Goal: Contribute content: Contribute content

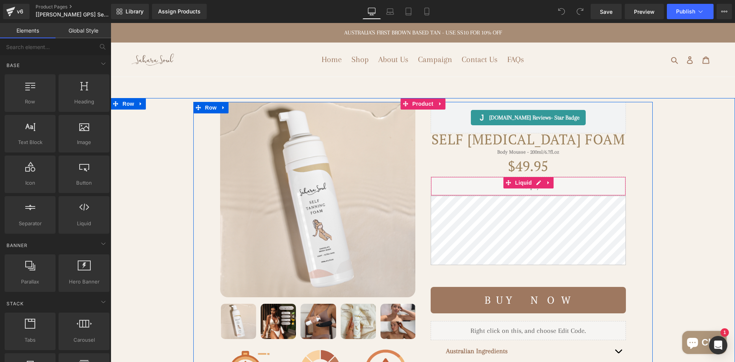
click at [472, 183] on div "Liquid" at bounding box center [528, 186] width 195 height 19
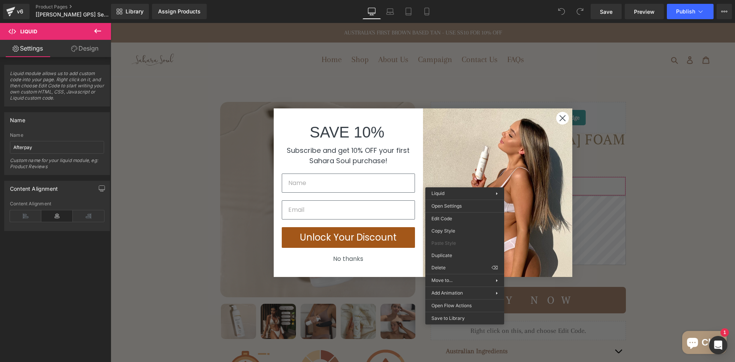
click at [96, 50] on link "Design" at bounding box center [85, 48] width 56 height 17
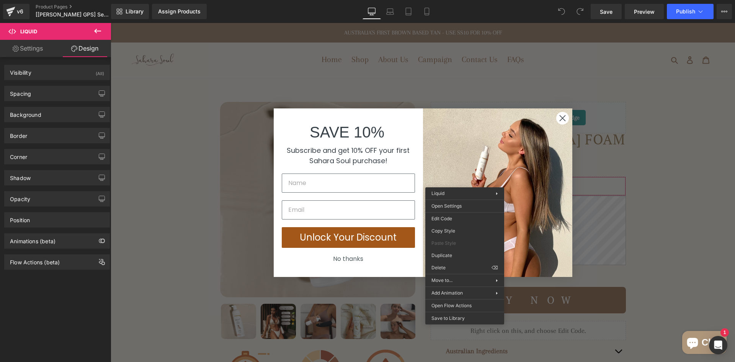
click at [561, 118] on circle "Close dialog" at bounding box center [562, 117] width 13 height 13
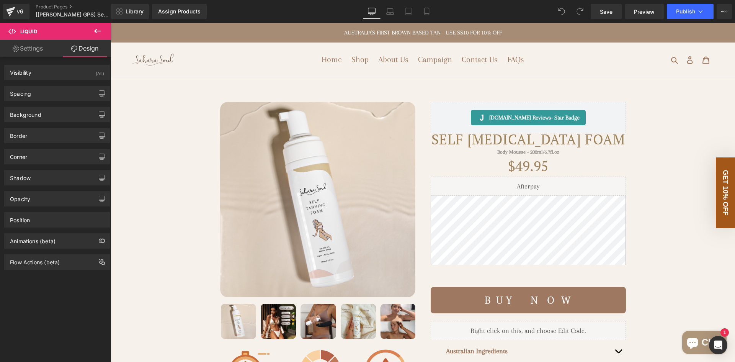
drag, startPoint x: 463, startPoint y: 181, endPoint x: 466, endPoint y: 177, distance: 4.8
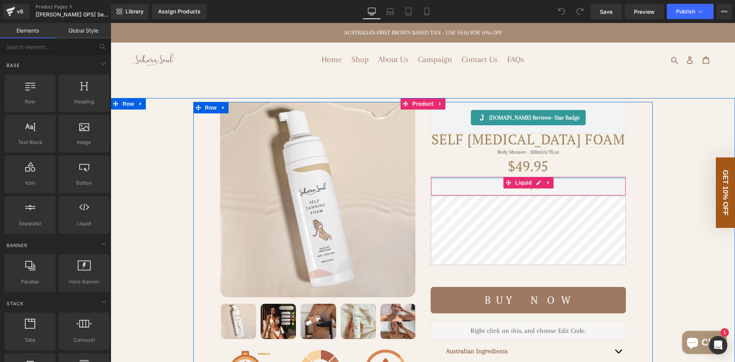
drag, startPoint x: 466, startPoint y: 177, endPoint x: 446, endPoint y: 179, distance: 20.0
click at [446, 179] on div "Liquid" at bounding box center [528, 186] width 195 height 19
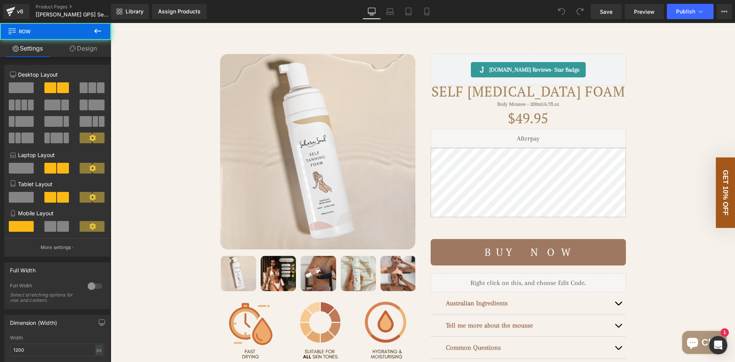
scroll to position [48, 0]
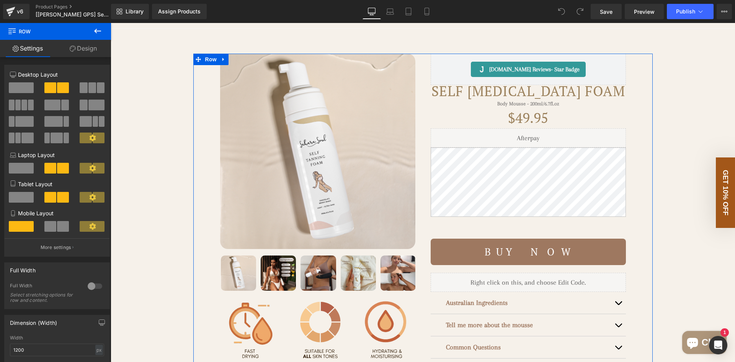
click at [86, 51] on link "Design" at bounding box center [84, 48] width 56 height 17
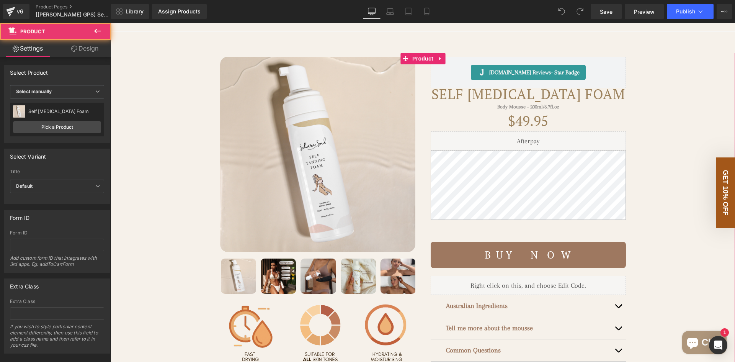
scroll to position [44, 0]
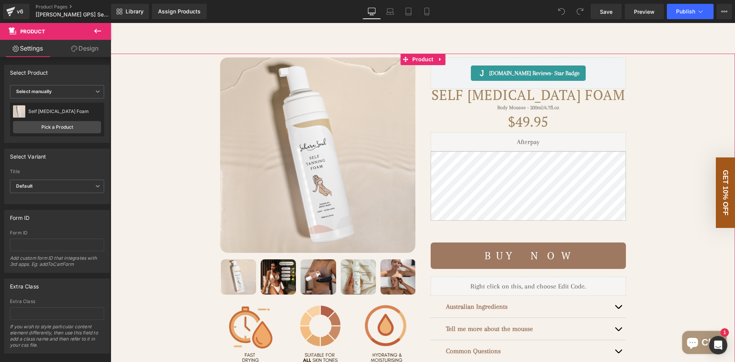
drag, startPoint x: 93, startPoint y: 44, endPoint x: 111, endPoint y: 46, distance: 18.0
click at [92, 44] on link "Design" at bounding box center [85, 48] width 56 height 17
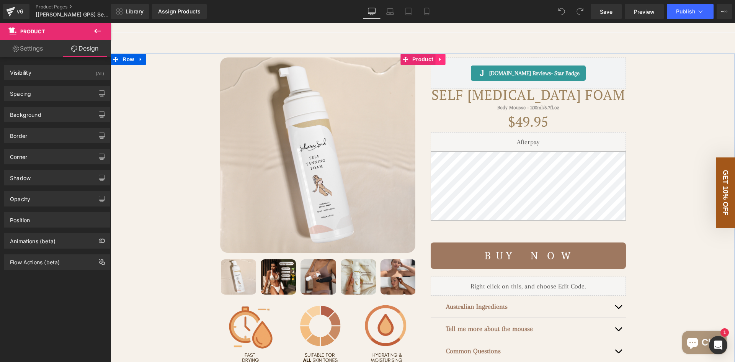
click at [438, 59] on icon at bounding box center [440, 60] width 5 height 6
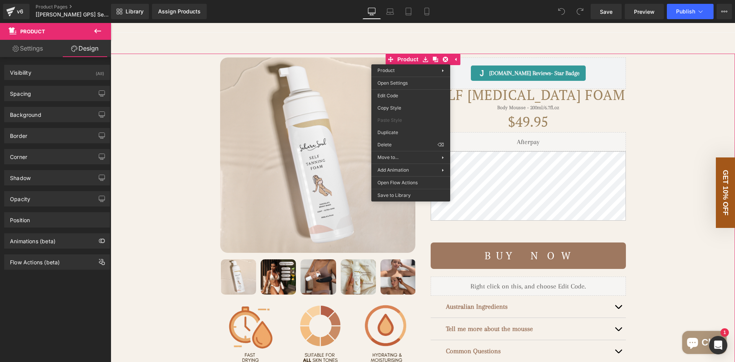
drag, startPoint x: 590, startPoint y: 95, endPoint x: 479, endPoint y: 72, distance: 112.6
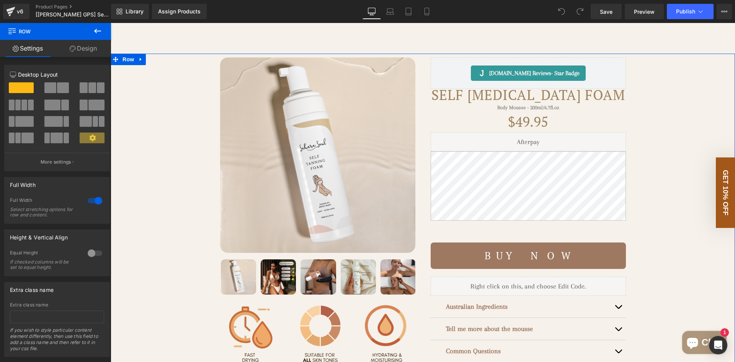
click at [79, 48] on link "Design" at bounding box center [84, 48] width 56 height 17
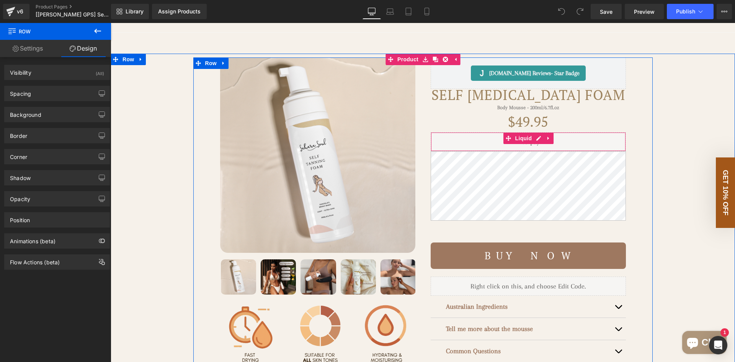
click at [486, 143] on div "Liquid" at bounding box center [528, 141] width 195 height 19
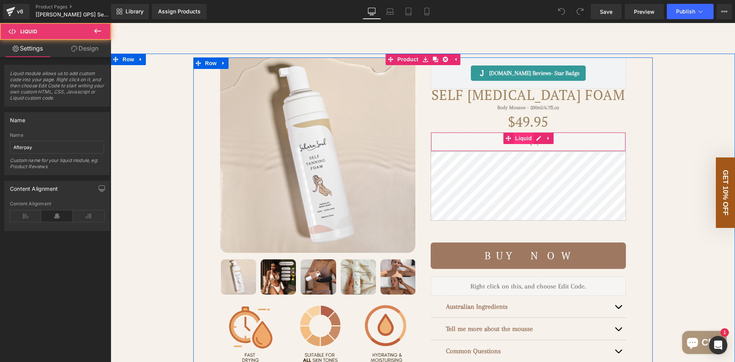
click at [514, 142] on span "Liquid" at bounding box center [523, 137] width 21 height 11
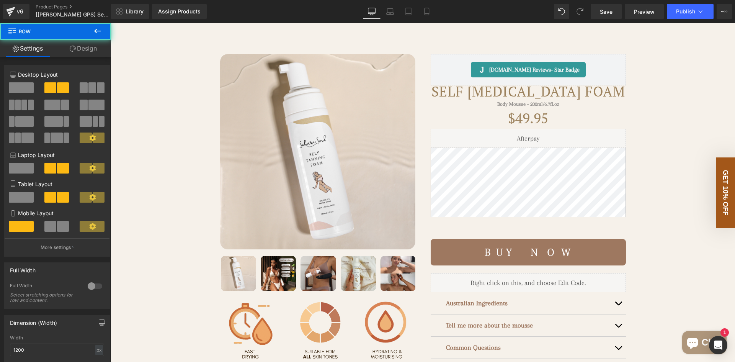
scroll to position [48, 0]
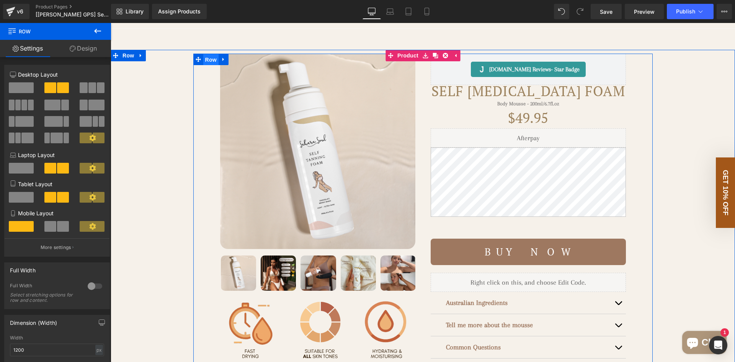
click at [208, 62] on span "Row" at bounding box center [210, 59] width 15 height 11
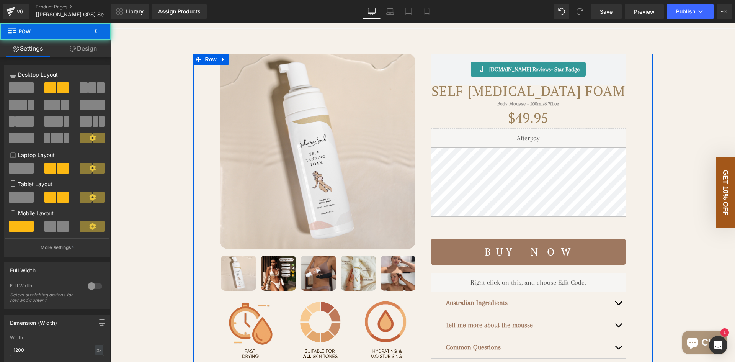
click at [82, 54] on link "Design" at bounding box center [84, 48] width 56 height 17
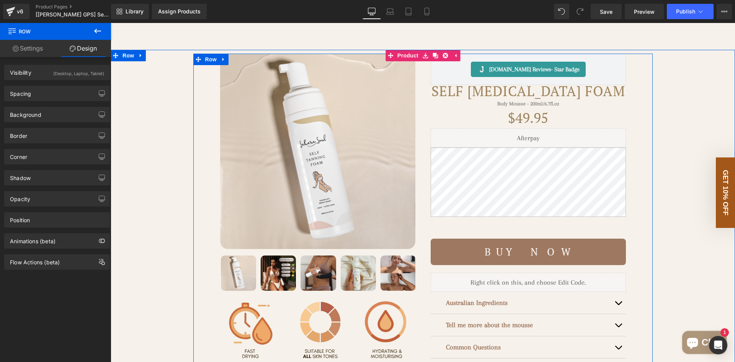
click at [425, 120] on div "[DOMAIN_NAME] Reviews - Star Badge [DOMAIN_NAME] Reviews Self [MEDICAL_DATA] Fo…" at bounding box center [528, 212] width 211 height 316
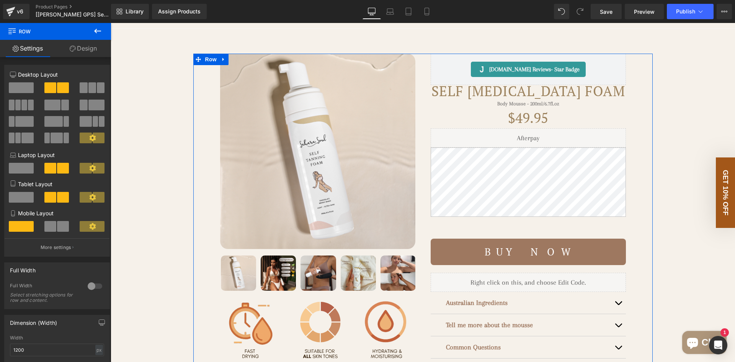
click at [79, 44] on link "Design" at bounding box center [84, 48] width 56 height 17
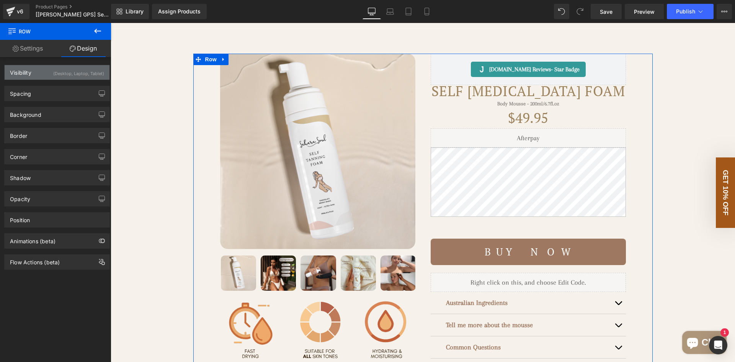
click at [79, 73] on div "(Desktop, Laptop, Tablet)" at bounding box center [78, 71] width 51 height 13
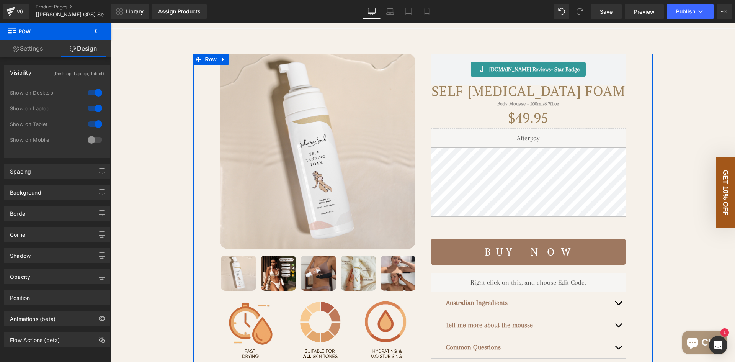
click at [92, 138] on div at bounding box center [95, 140] width 18 height 12
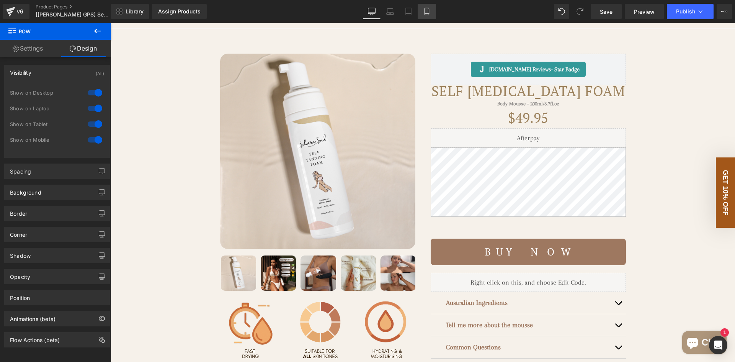
click at [423, 17] on link "Mobile" at bounding box center [427, 11] width 18 height 15
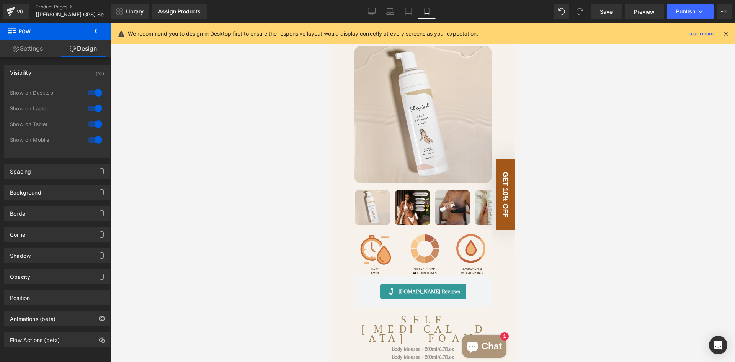
scroll to position [0, 0]
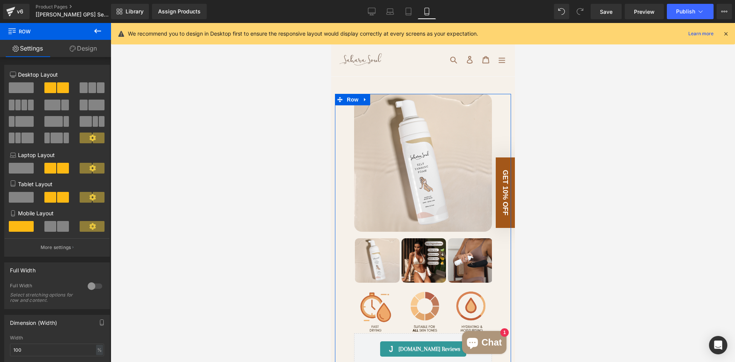
click at [86, 46] on link "Design" at bounding box center [84, 48] width 56 height 17
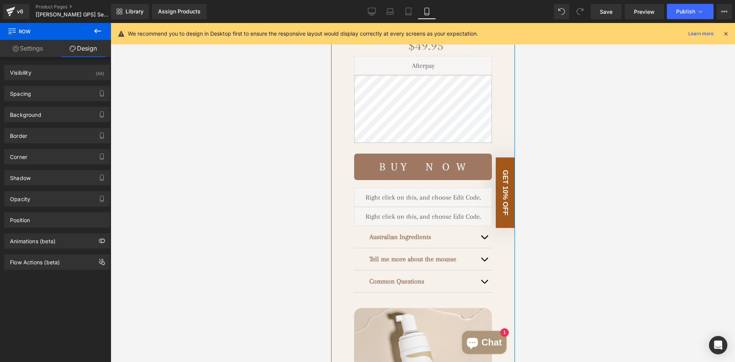
scroll to position [191, 0]
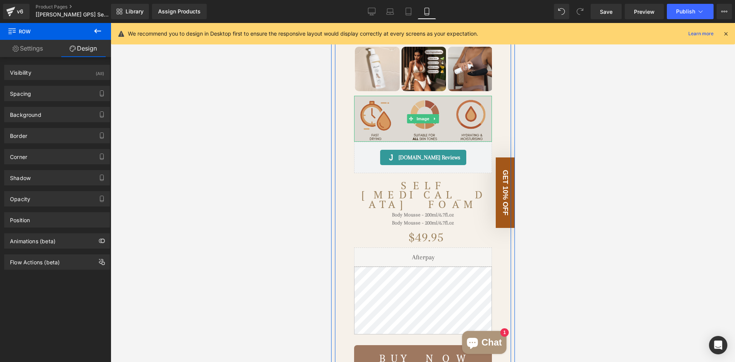
click at [398, 118] on img at bounding box center [423, 119] width 138 height 46
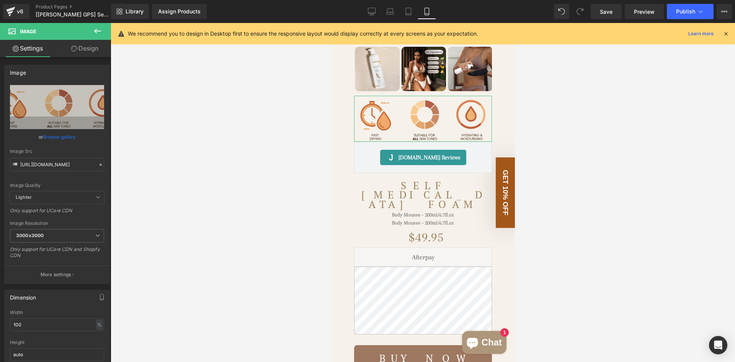
click at [85, 54] on link "Design" at bounding box center [85, 48] width 56 height 17
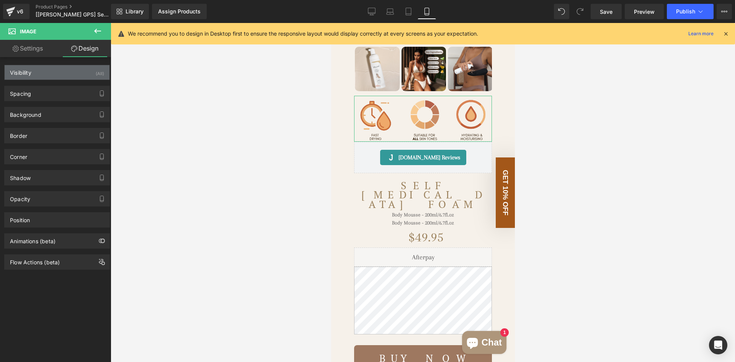
click at [75, 70] on div "Visibility (All)" at bounding box center [57, 72] width 105 height 15
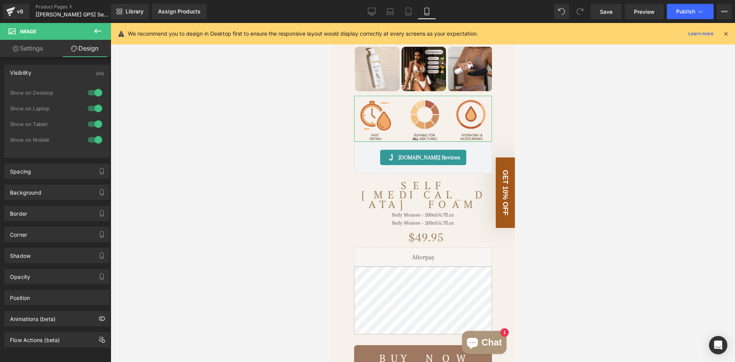
click at [92, 145] on div at bounding box center [95, 140] width 18 height 12
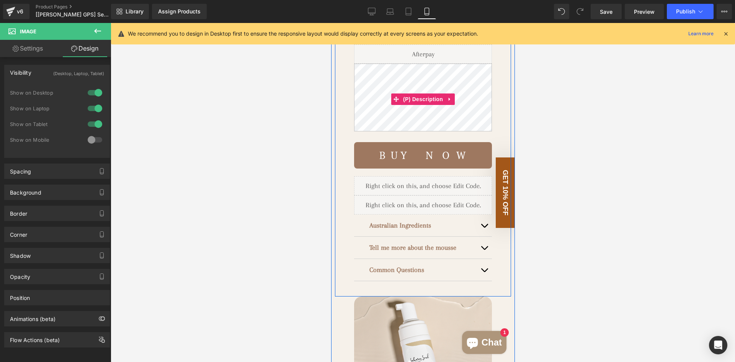
scroll to position [268, 0]
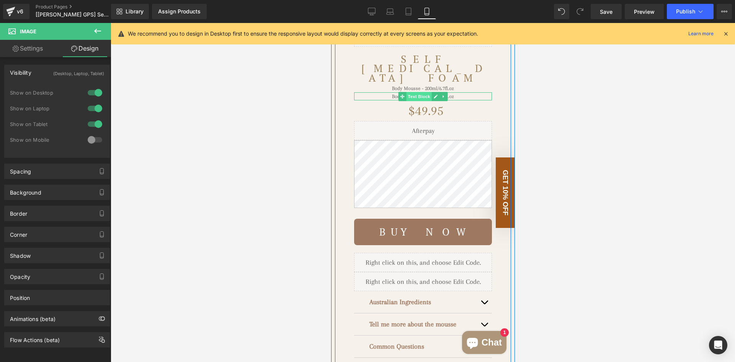
click at [422, 92] on span "Text Block" at bounding box center [418, 96] width 25 height 9
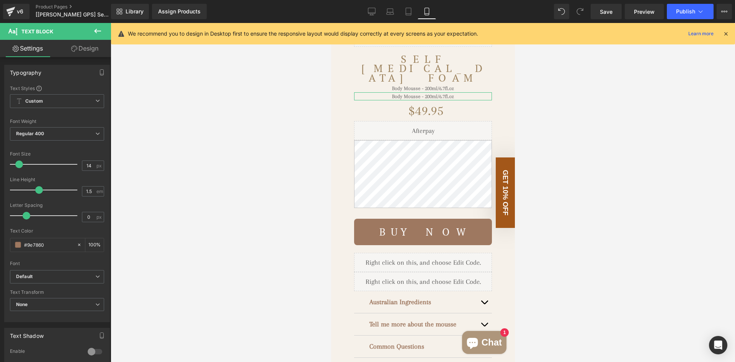
click at [92, 54] on link "Design" at bounding box center [85, 48] width 56 height 17
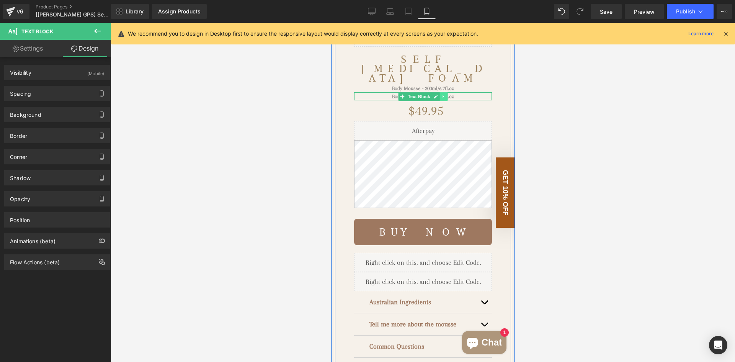
click at [441, 94] on icon at bounding box center [443, 96] width 4 height 5
click at [381, 84] on p "Body Mousse - 200ml/6.7fl.oz" at bounding box center [423, 88] width 138 height 8
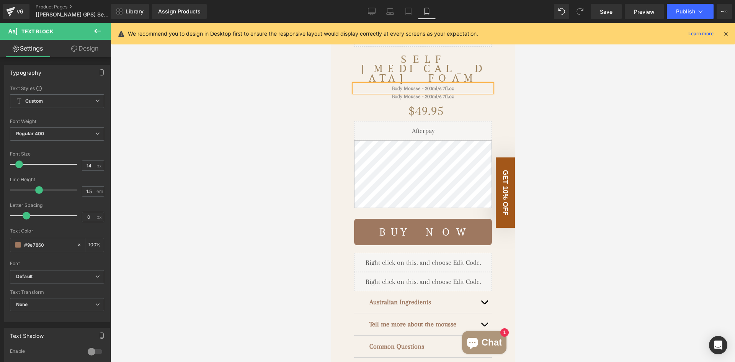
click at [85, 50] on link "Design" at bounding box center [85, 48] width 56 height 17
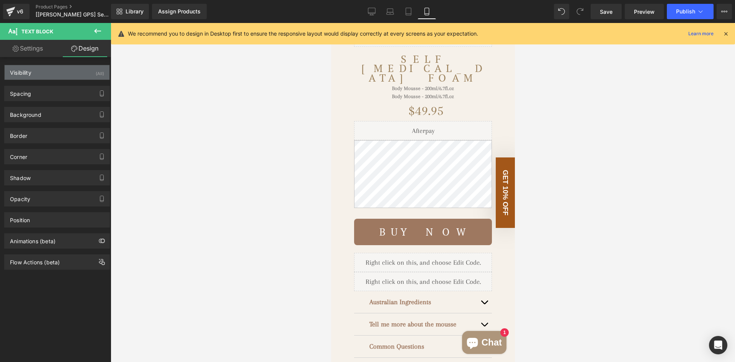
click at [79, 67] on div "Visibility (All)" at bounding box center [57, 72] width 105 height 15
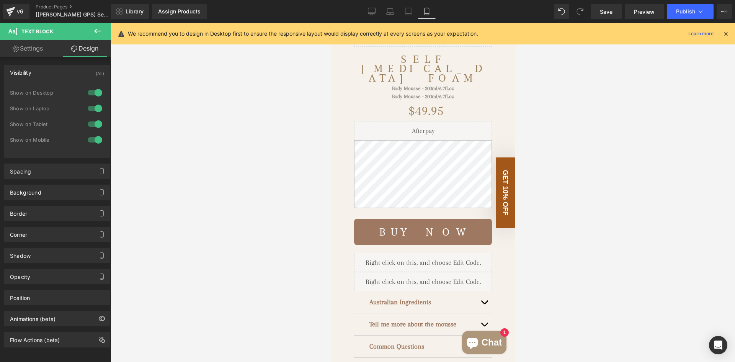
click at [93, 136] on div at bounding box center [95, 140] width 18 height 12
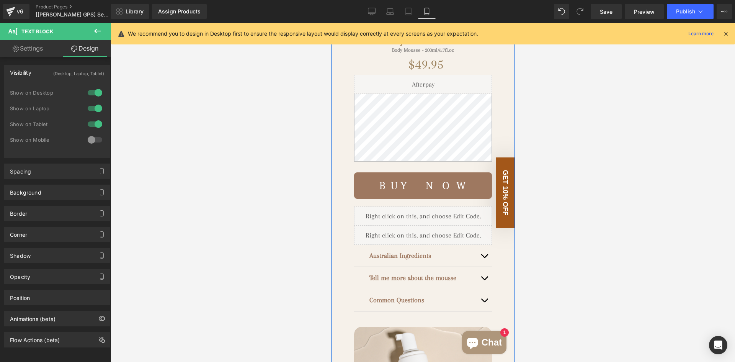
scroll to position [230, 0]
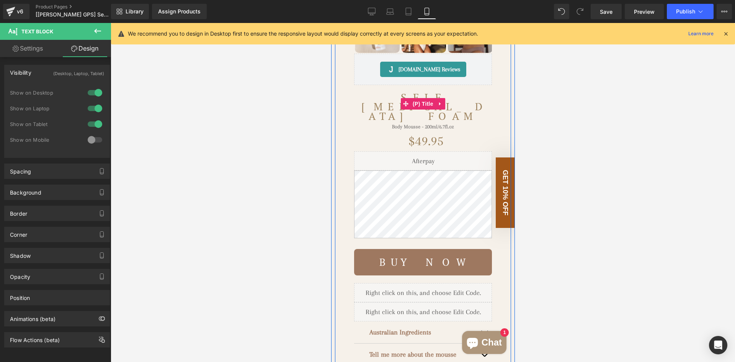
click at [366, 103] on link "Self [MEDICAL_DATA] Foam" at bounding box center [423, 103] width 138 height 36
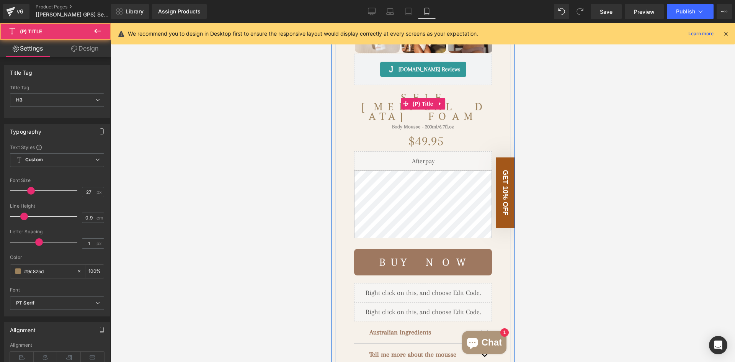
scroll to position [153, 0]
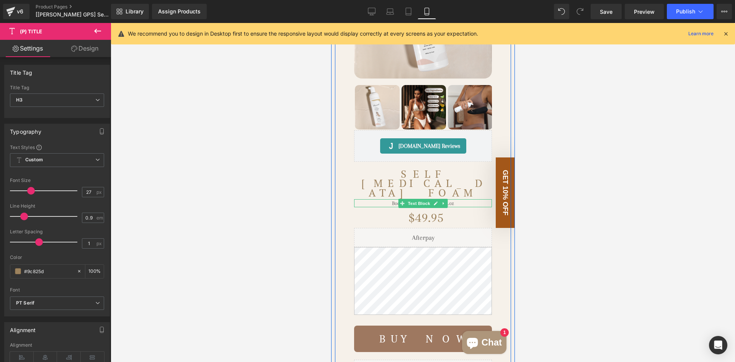
click at [394, 199] on div "Body Mousse - 200ml/6.7fl.oz Text Block" at bounding box center [423, 203] width 138 height 8
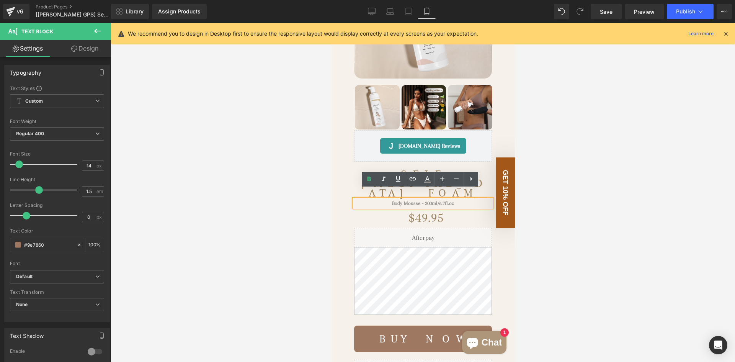
click at [354, 177] on h3 "Self [MEDICAL_DATA] Foam" at bounding box center [423, 181] width 138 height 38
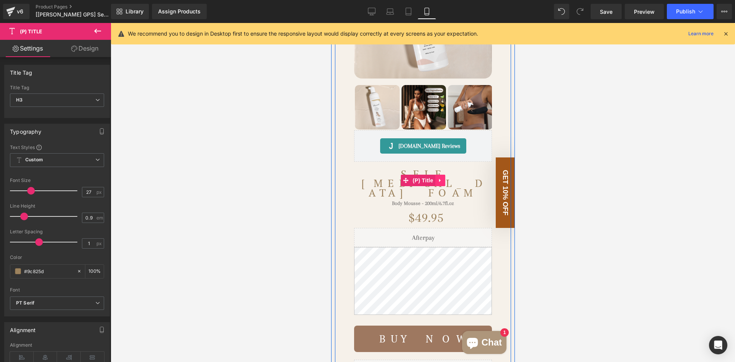
click at [438, 178] on icon at bounding box center [439, 181] width 5 height 6
click at [433, 178] on icon at bounding box center [434, 180] width 5 height 5
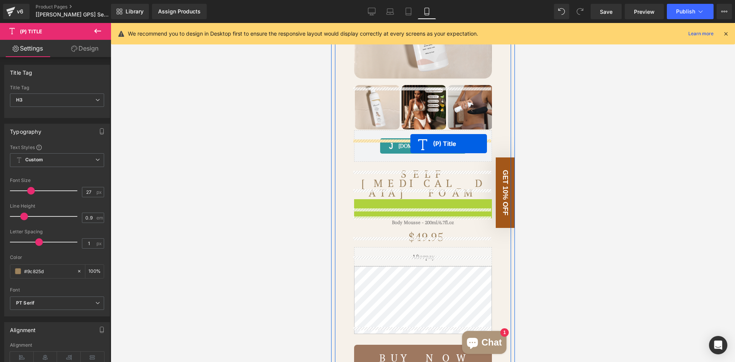
drag, startPoint x: 401, startPoint y: 197, endPoint x: 410, endPoint y: 144, distance: 54.3
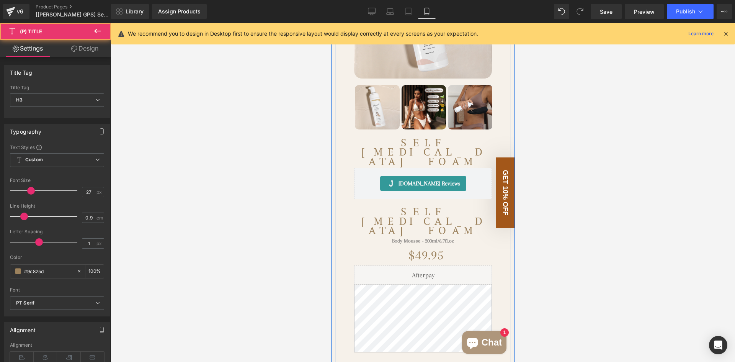
click at [406, 236] on span "Text Block" at bounding box center [418, 240] width 25 height 9
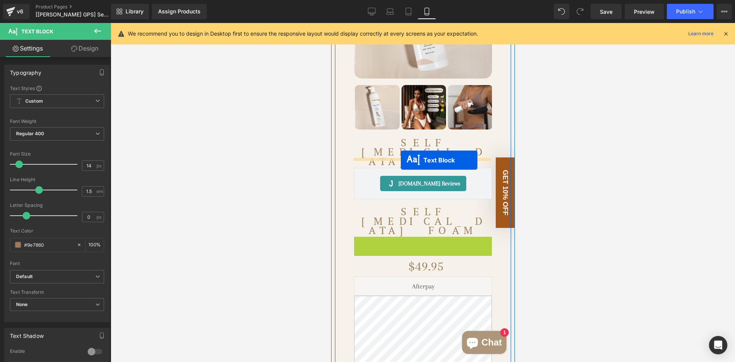
drag, startPoint x: 398, startPoint y: 211, endPoint x: 400, endPoint y: 160, distance: 50.6
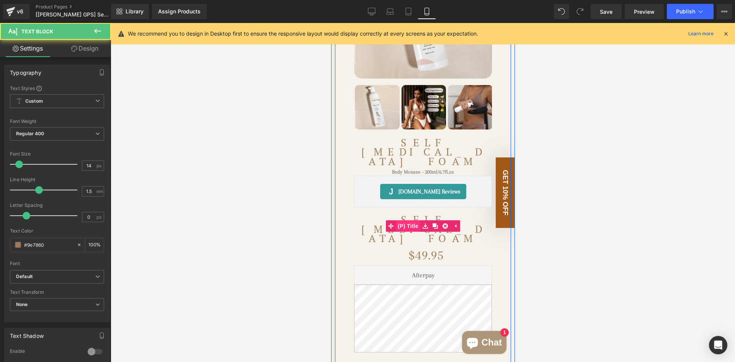
click at [410, 220] on span "(P) Title" at bounding box center [408, 225] width 25 height 11
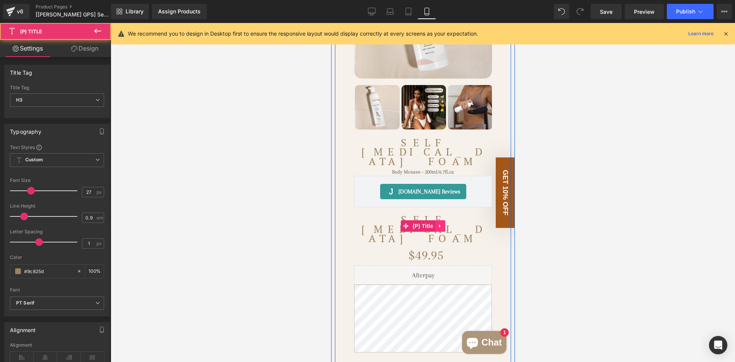
click at [437, 223] on icon at bounding box center [439, 226] width 5 height 6
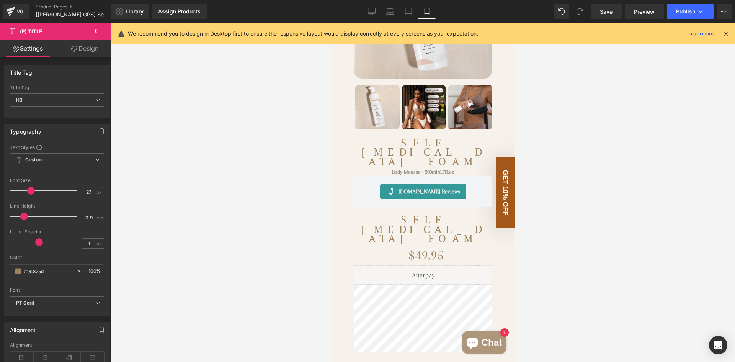
click at [85, 47] on link "Design" at bounding box center [85, 48] width 56 height 17
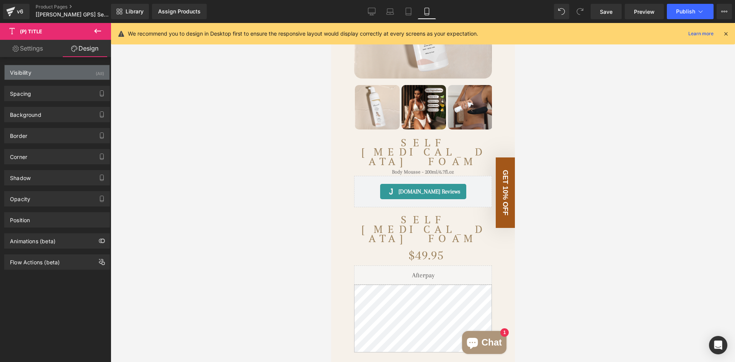
click at [80, 69] on div "Visibility (All)" at bounding box center [57, 72] width 105 height 15
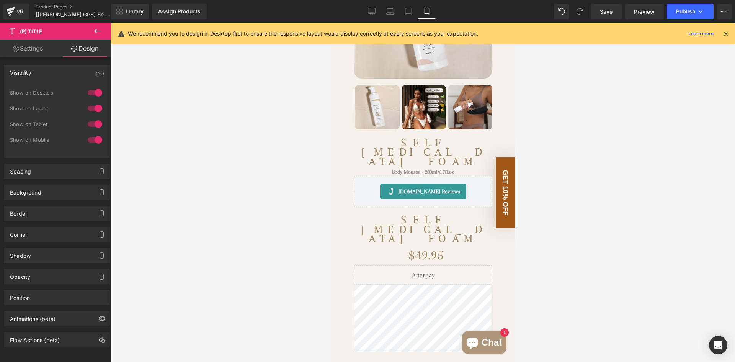
click at [90, 140] on div at bounding box center [95, 140] width 18 height 12
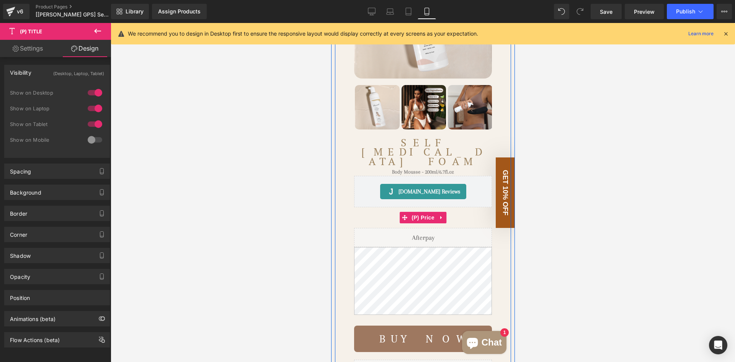
click at [385, 208] on div "$49.95 $0 -4895% OFF" at bounding box center [423, 217] width 138 height 21
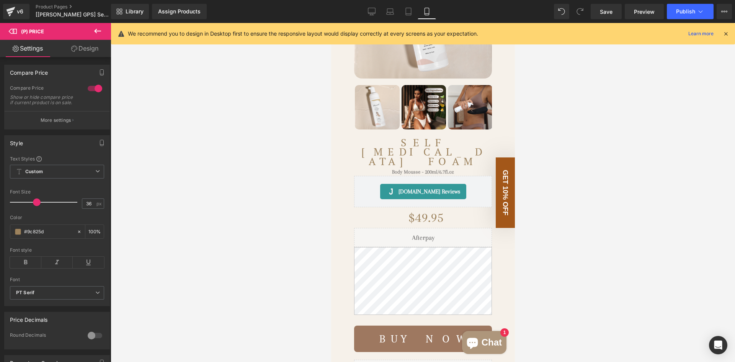
click at [93, 48] on link "Design" at bounding box center [85, 48] width 56 height 17
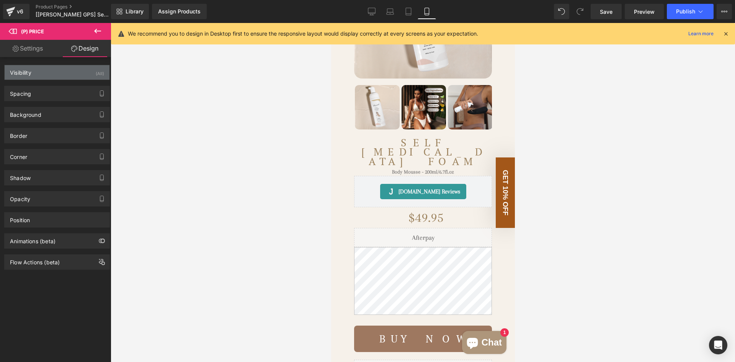
click at [96, 72] on div "(All)" at bounding box center [100, 71] width 8 height 13
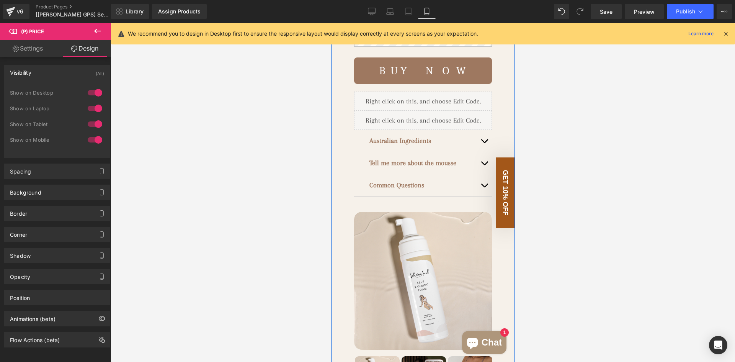
scroll to position [383, 0]
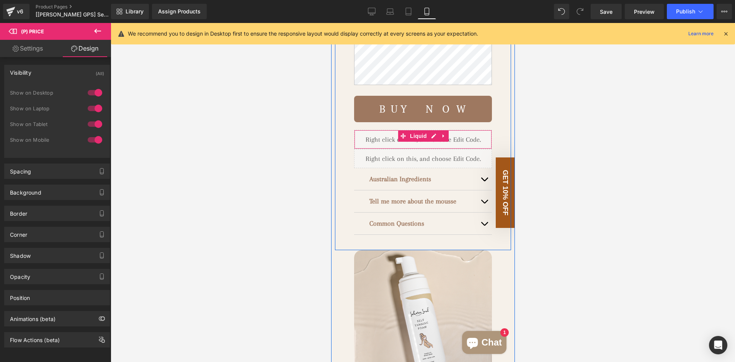
click at [376, 130] on div "Liquid" at bounding box center [423, 139] width 138 height 19
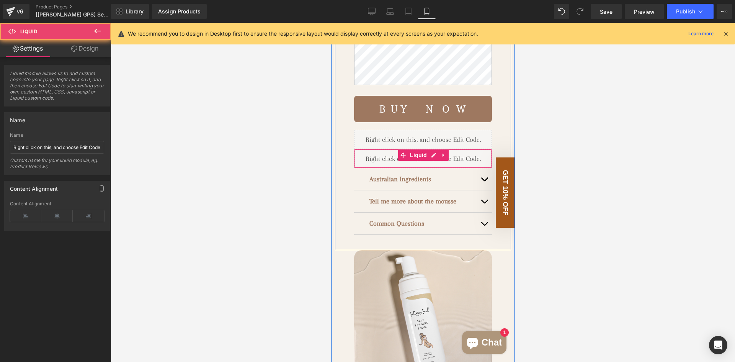
click at [377, 149] on div "Liquid" at bounding box center [423, 158] width 138 height 19
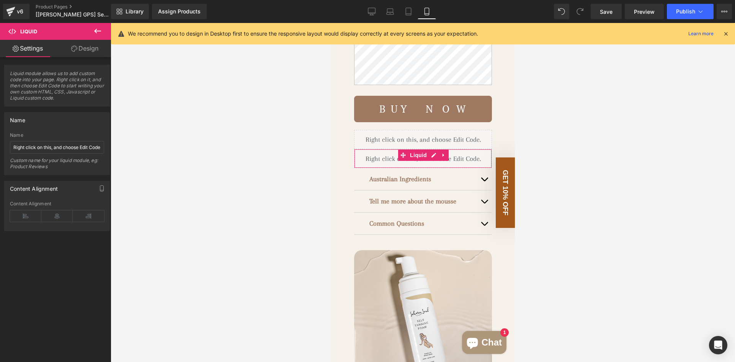
click at [87, 51] on link "Design" at bounding box center [85, 48] width 56 height 17
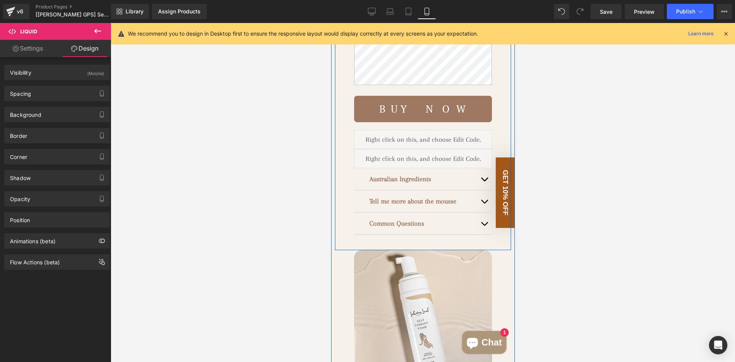
click at [365, 130] on div "Liquid" at bounding box center [423, 139] width 138 height 19
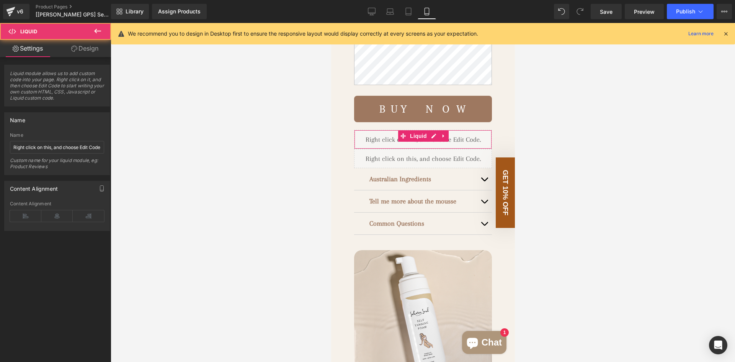
click at [87, 47] on link "Design" at bounding box center [85, 48] width 56 height 17
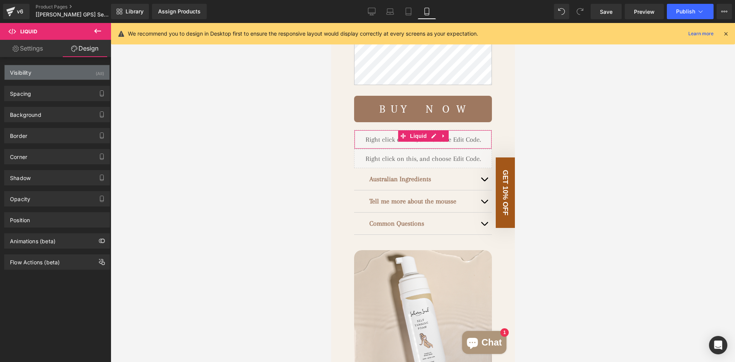
click at [99, 78] on div "Visibility (All)" at bounding box center [57, 72] width 105 height 15
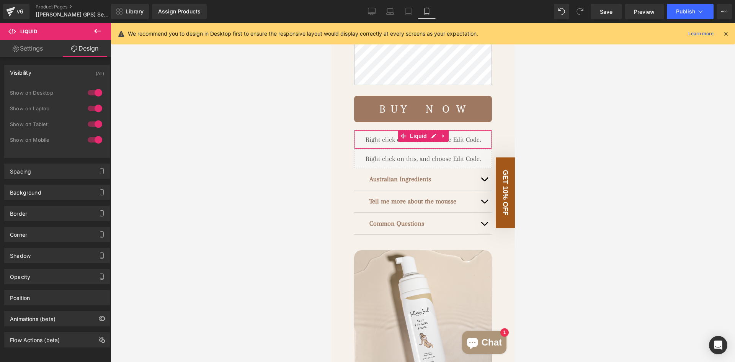
click at [95, 139] on div at bounding box center [95, 140] width 18 height 12
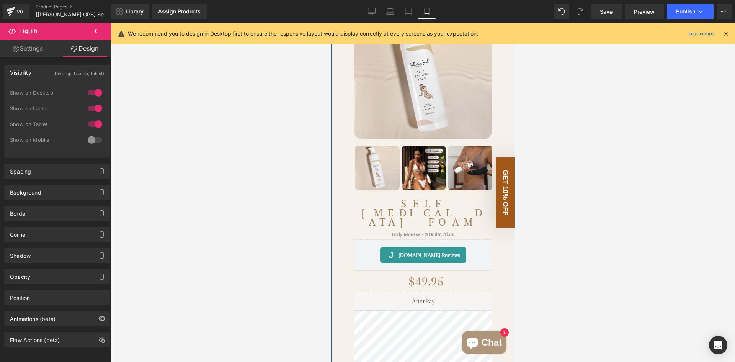
scroll to position [766, 0]
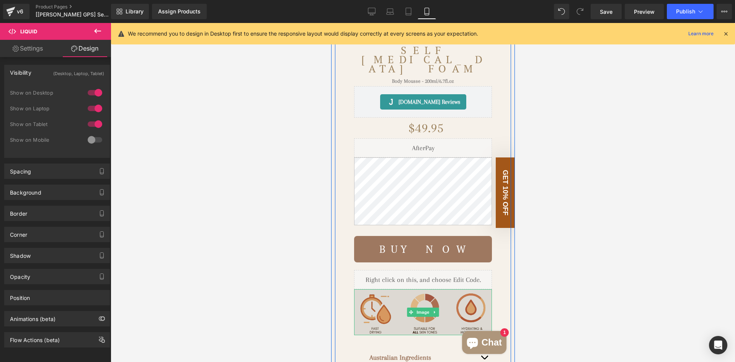
click at [400, 291] on img at bounding box center [423, 312] width 138 height 46
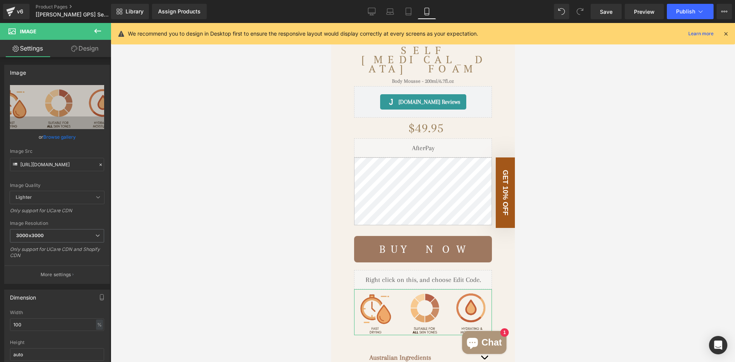
click at [85, 45] on link "Design" at bounding box center [85, 48] width 56 height 17
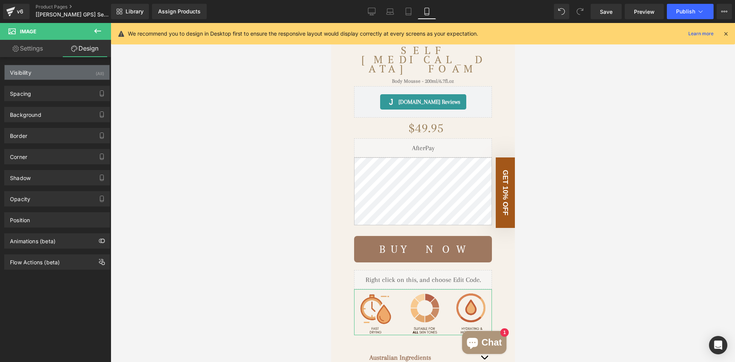
click at [82, 75] on div "Visibility (All)" at bounding box center [57, 72] width 105 height 15
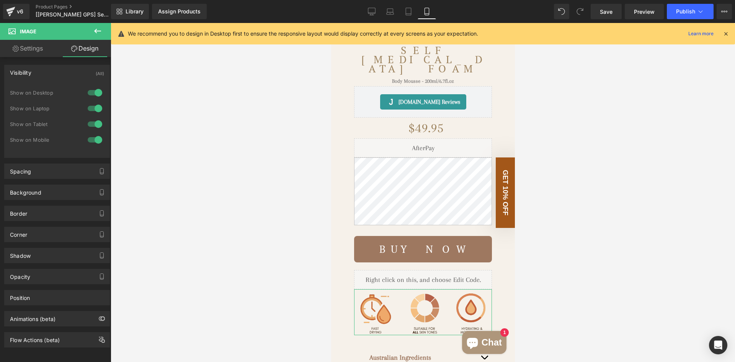
click at [92, 126] on div at bounding box center [95, 124] width 18 height 12
click at [93, 107] on div at bounding box center [95, 108] width 18 height 12
click at [93, 96] on div at bounding box center [95, 93] width 18 height 12
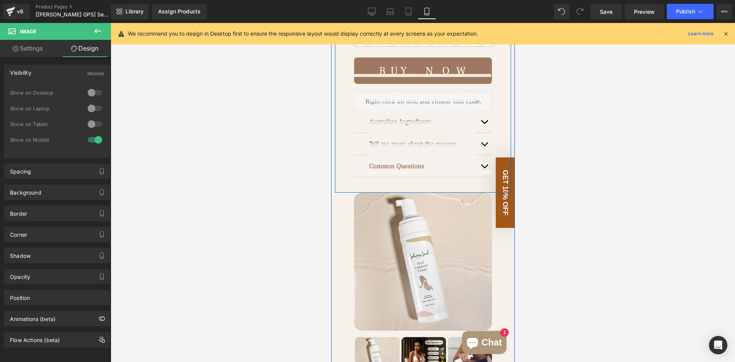
scroll to position [375, 0]
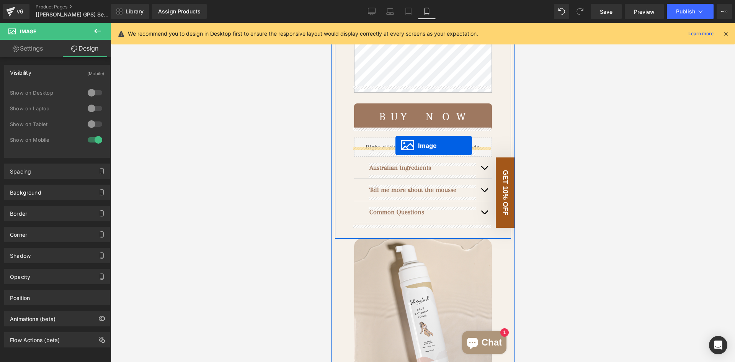
drag, startPoint x: 410, startPoint y: 281, endPoint x: 395, endPoint y: 145, distance: 136.7
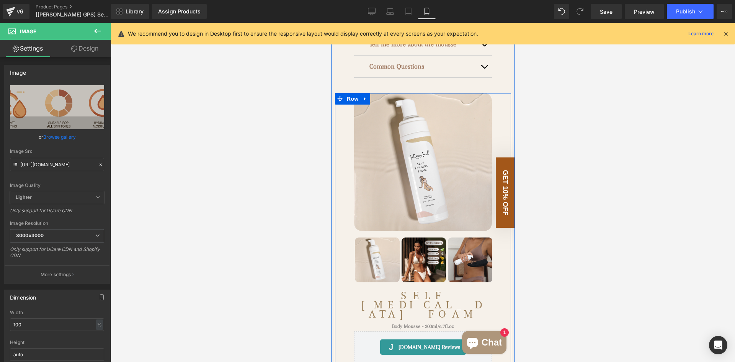
scroll to position [490, 0]
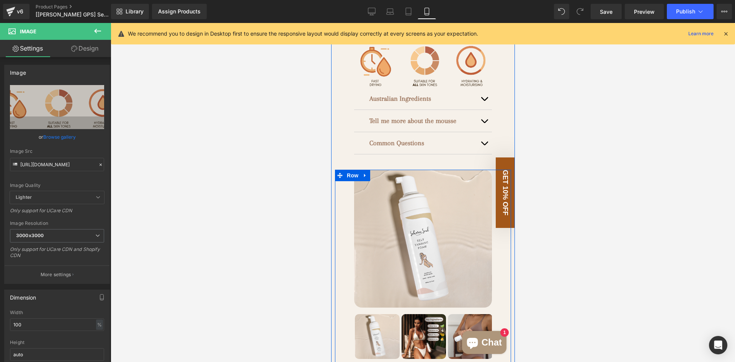
click at [346, 186] on div "(P) Image" at bounding box center [422, 265] width 153 height 190
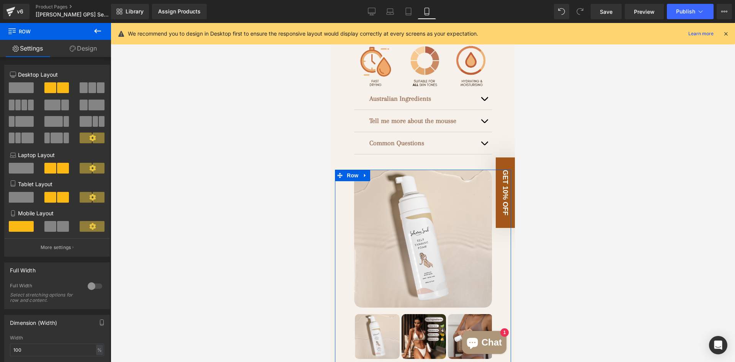
click at [87, 54] on link "Design" at bounding box center [84, 48] width 56 height 17
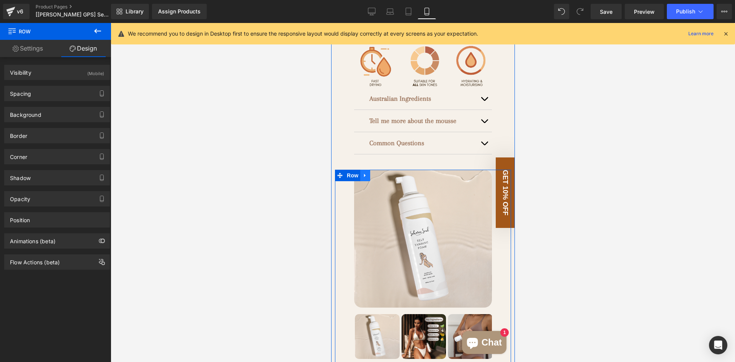
click at [362, 173] on icon at bounding box center [364, 176] width 5 height 6
click at [384, 173] on icon at bounding box center [384, 176] width 5 height 6
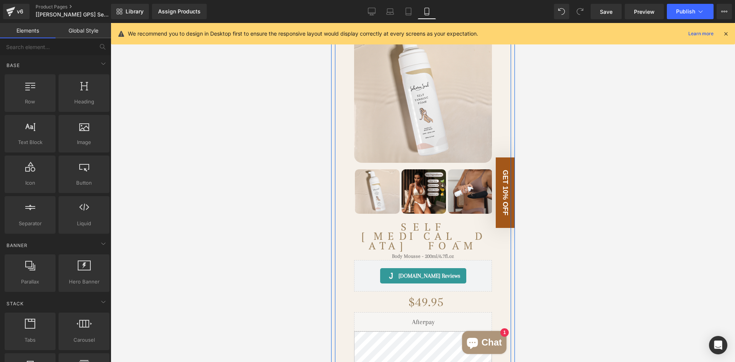
scroll to position [0, 0]
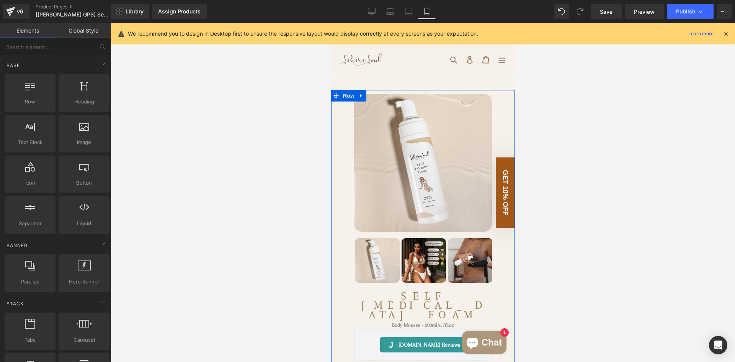
click at [346, 118] on div "(P) Image" at bounding box center [422, 189] width 153 height 190
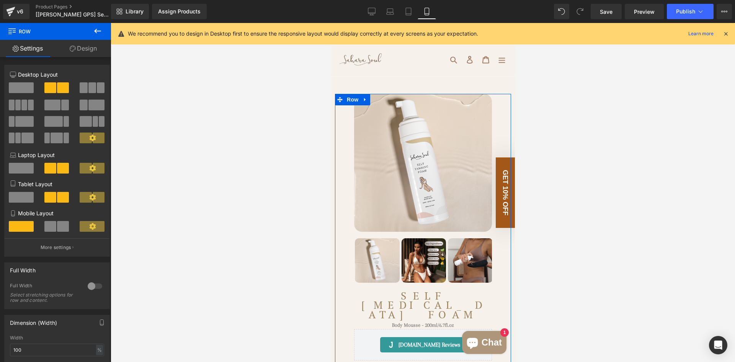
click at [90, 49] on link "Design" at bounding box center [84, 48] width 56 height 17
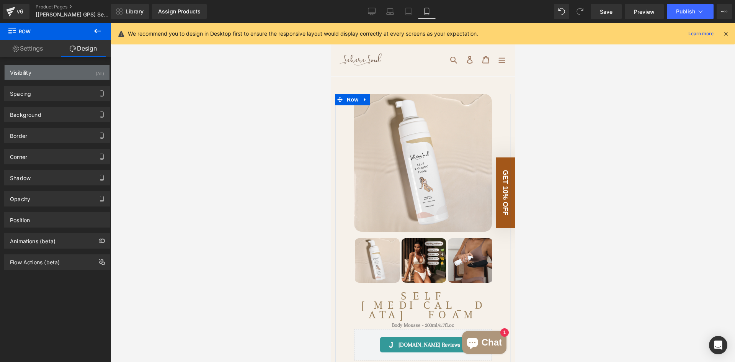
click at [76, 74] on div "Visibility (All)" at bounding box center [57, 72] width 105 height 15
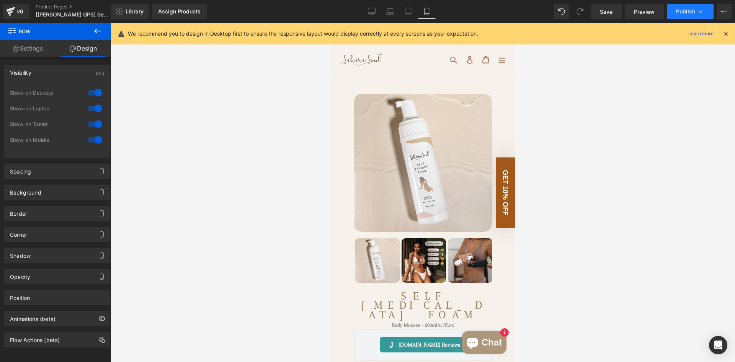
click at [690, 11] on span "Publish" at bounding box center [685, 11] width 19 height 6
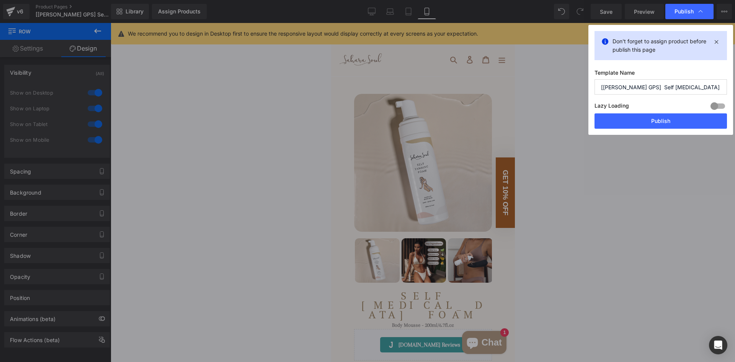
click at [623, 125] on button "Publish" at bounding box center [661, 120] width 132 height 15
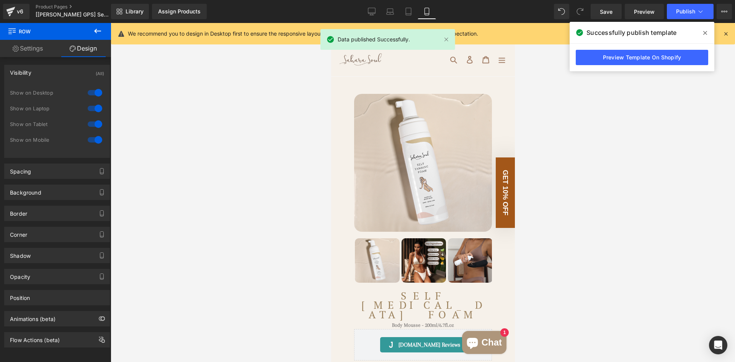
click at [607, 60] on link "Preview Template On Shopify" at bounding box center [642, 57] width 132 height 15
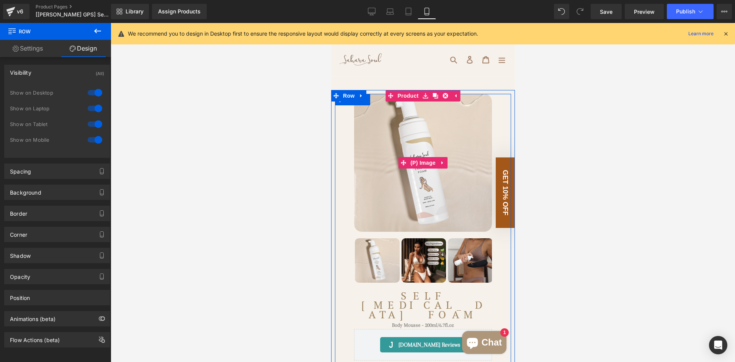
scroll to position [77, 0]
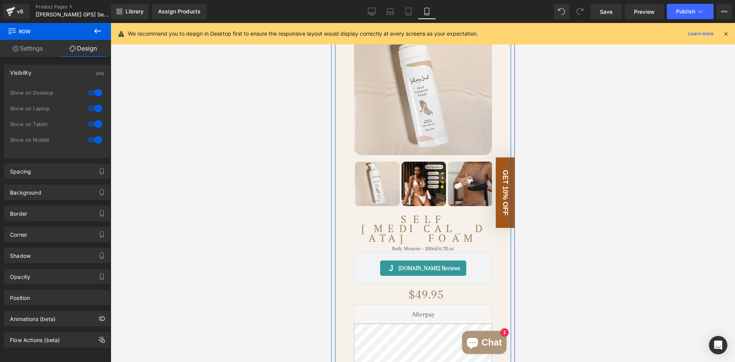
click at [405, 225] on div "Self [MEDICAL_DATA] Foam (P) Title" at bounding box center [423, 226] width 138 height 38
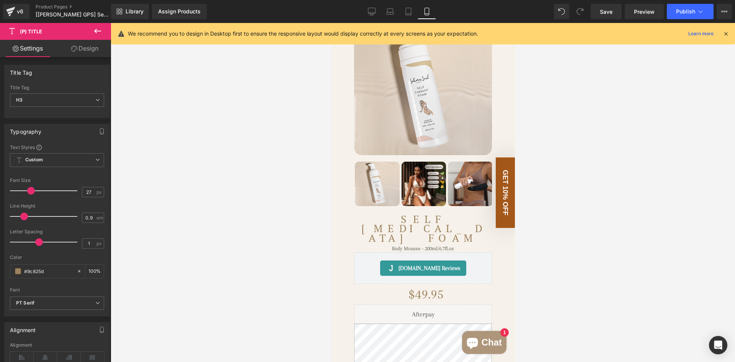
click at [85, 52] on link "Design" at bounding box center [85, 48] width 56 height 17
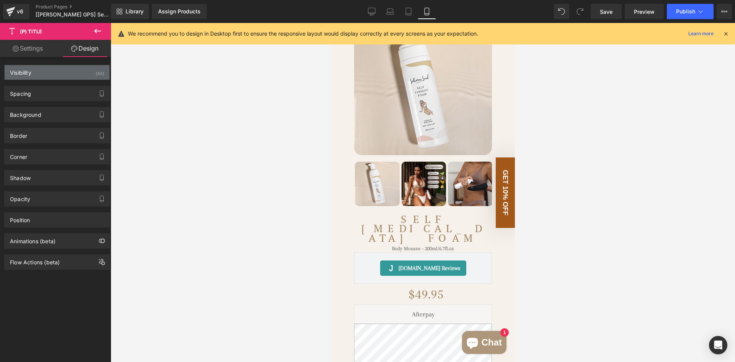
click at [75, 75] on div "Visibility (All)" at bounding box center [57, 72] width 105 height 15
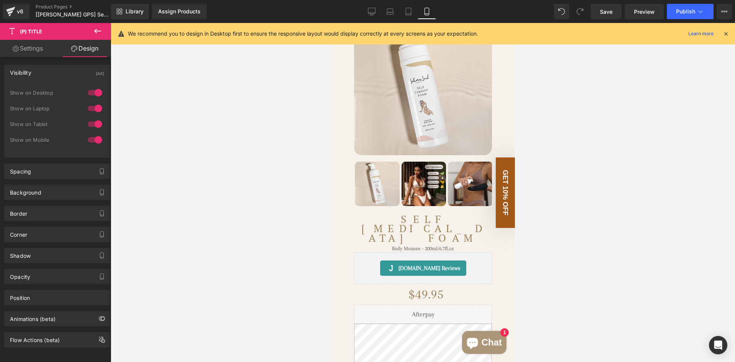
click at [93, 120] on div at bounding box center [95, 124] width 18 height 12
click at [95, 106] on div at bounding box center [95, 108] width 18 height 12
click at [92, 93] on div at bounding box center [95, 93] width 18 height 12
click at [680, 10] on span "Publish" at bounding box center [685, 11] width 19 height 6
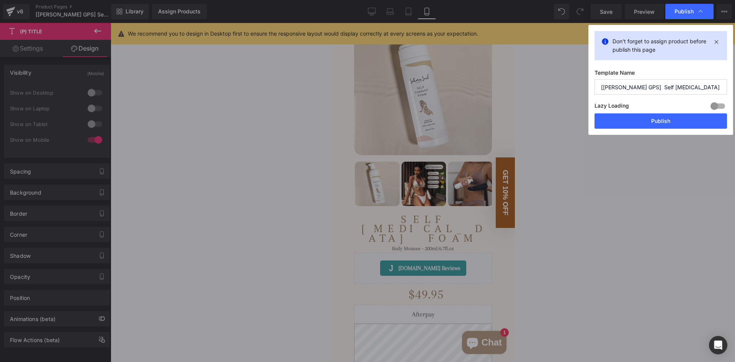
drag, startPoint x: 628, startPoint y: 123, endPoint x: 611, endPoint y: 127, distance: 17.8
click at [629, 123] on button "Publish" at bounding box center [661, 120] width 132 height 15
